Goal: Task Accomplishment & Management: Use online tool/utility

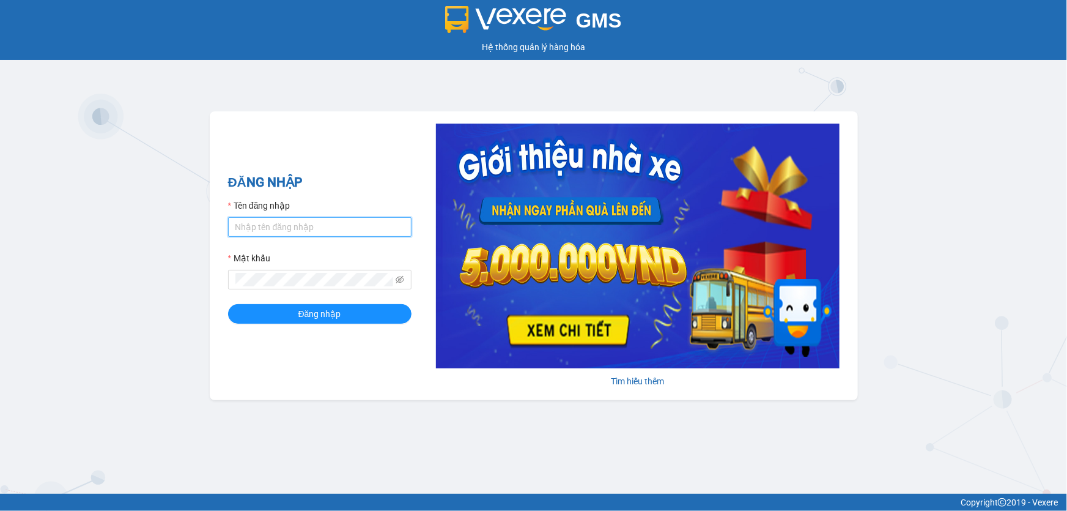
click at [275, 225] on input "Tên đăng nhập" at bounding box center [319, 227] width 183 height 20
type input "vinhquang.tienoanh"
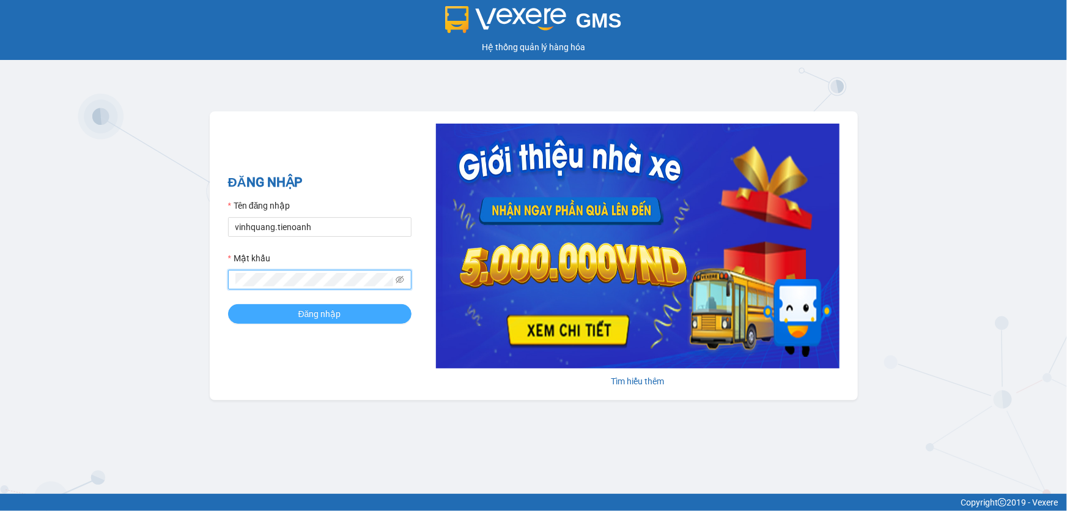
click at [323, 318] on span "Đăng nhập" at bounding box center [319, 313] width 43 height 13
